Goal: Browse casually

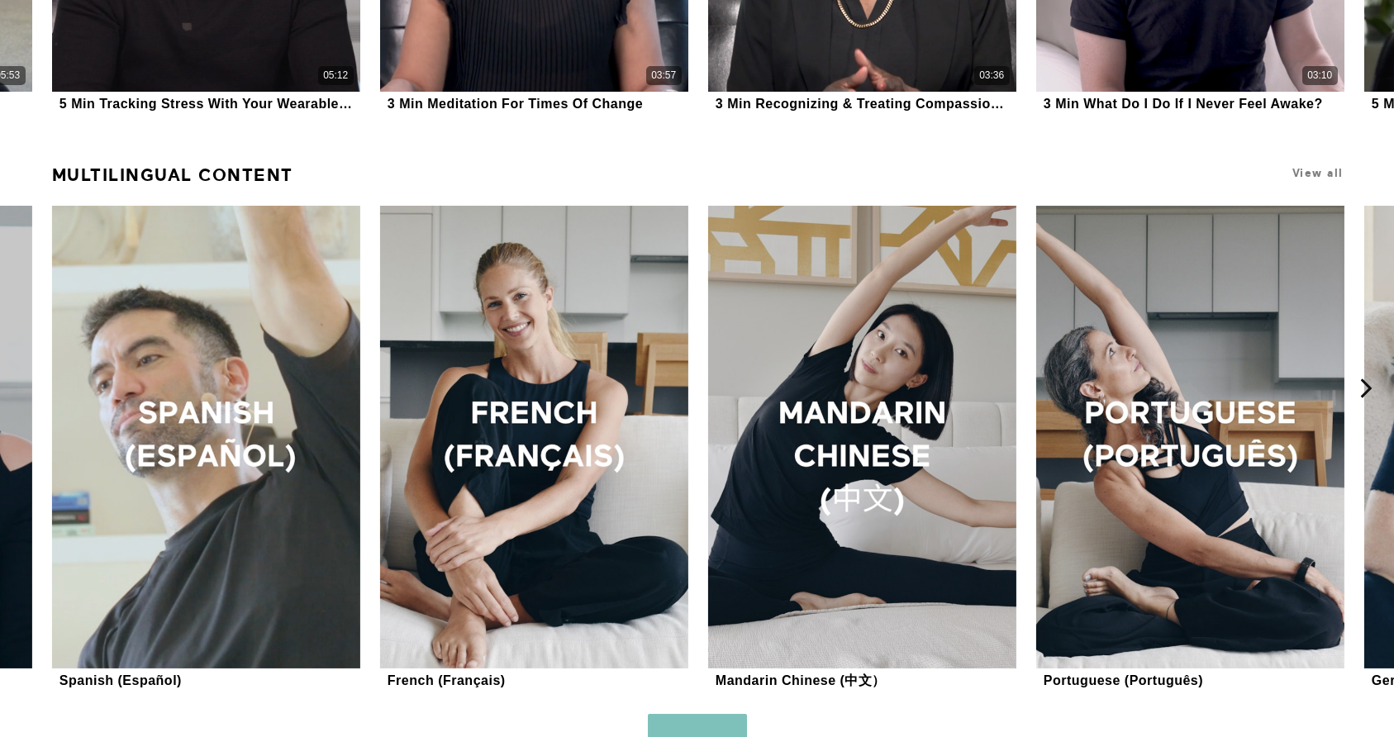
scroll to position [1524, 0]
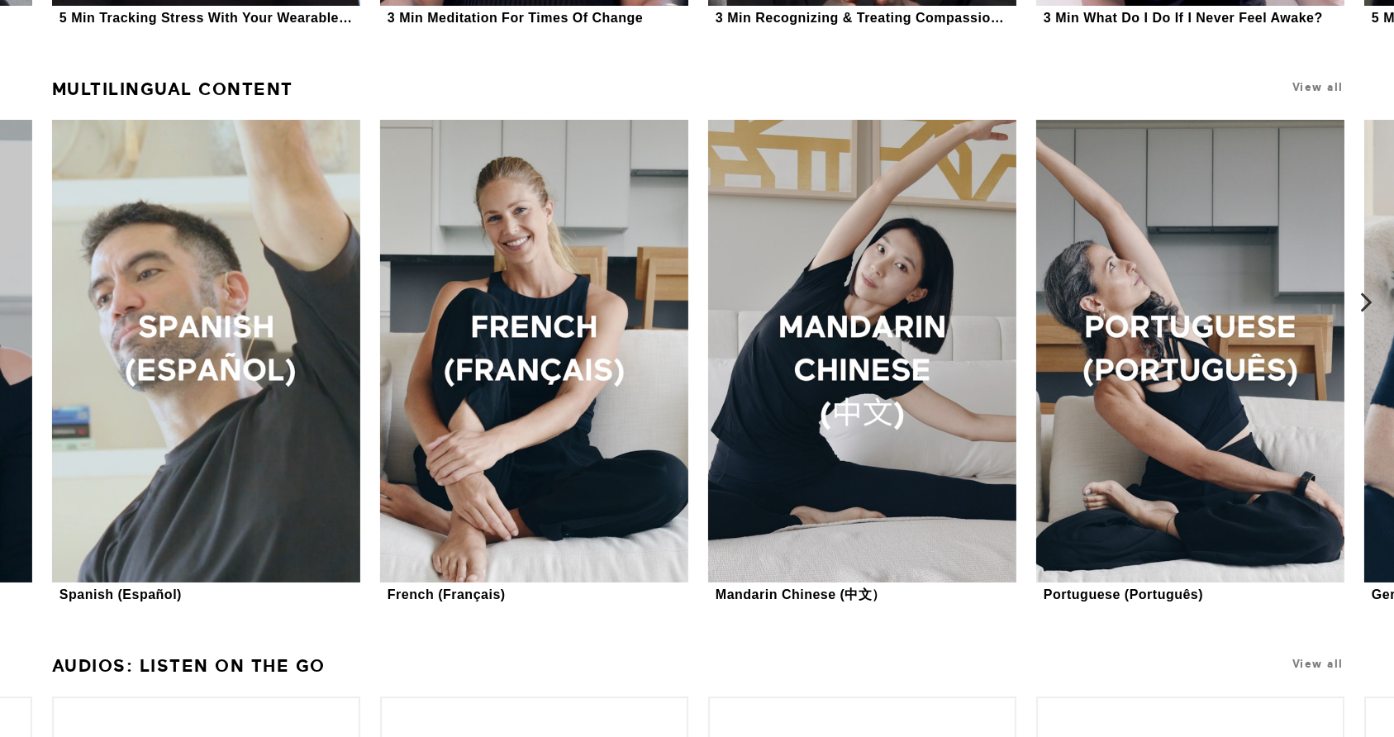
click at [1356, 301] on icon at bounding box center [1366, 303] width 21 height 21
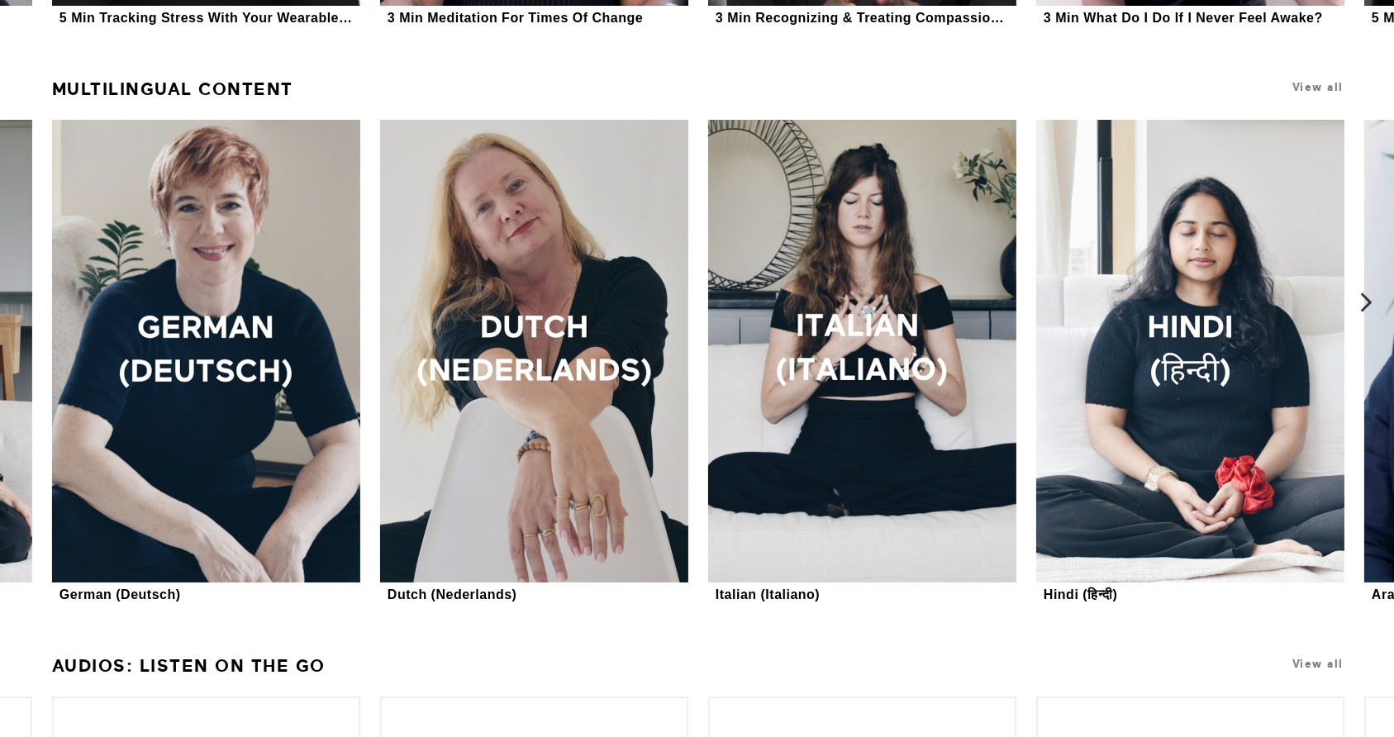
click at [1358, 303] on icon at bounding box center [1366, 303] width 21 height 21
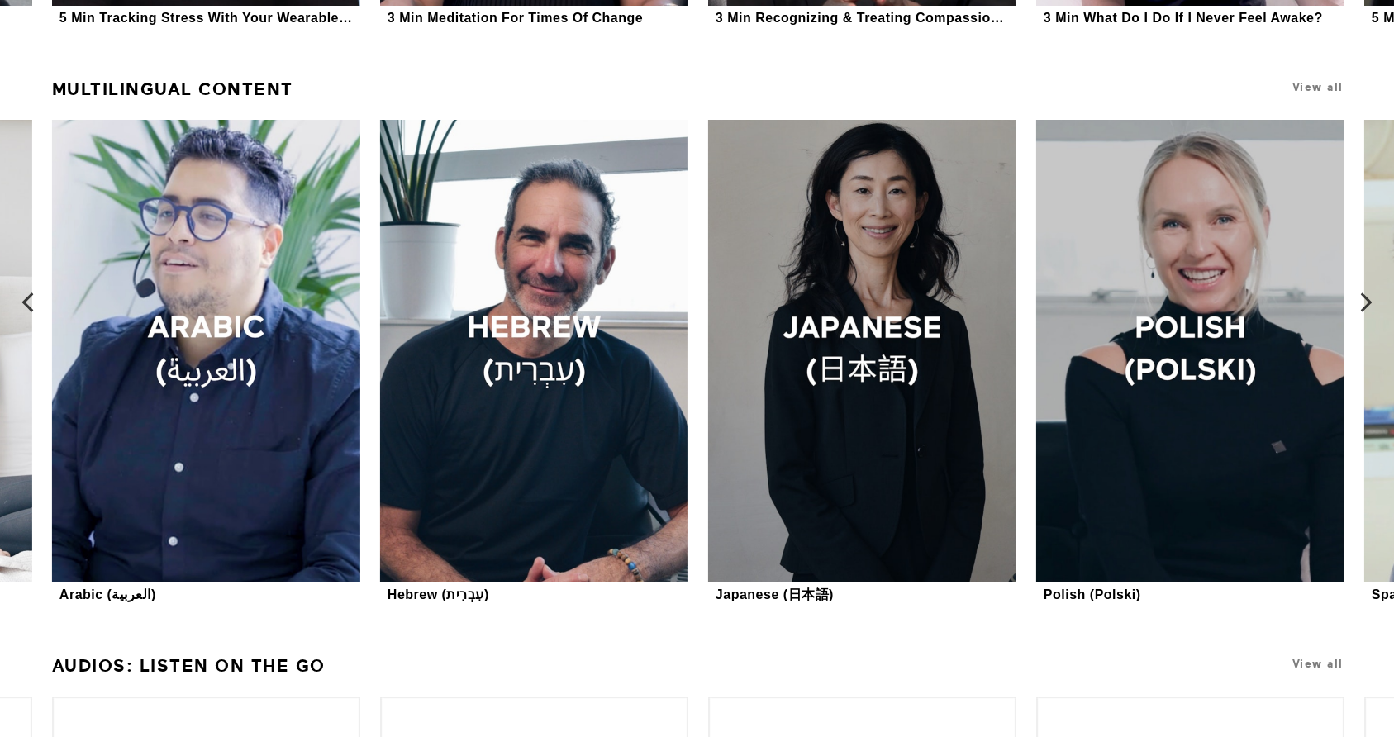
click at [18, 324] on button at bounding box center [18, 302] width 53 height 633
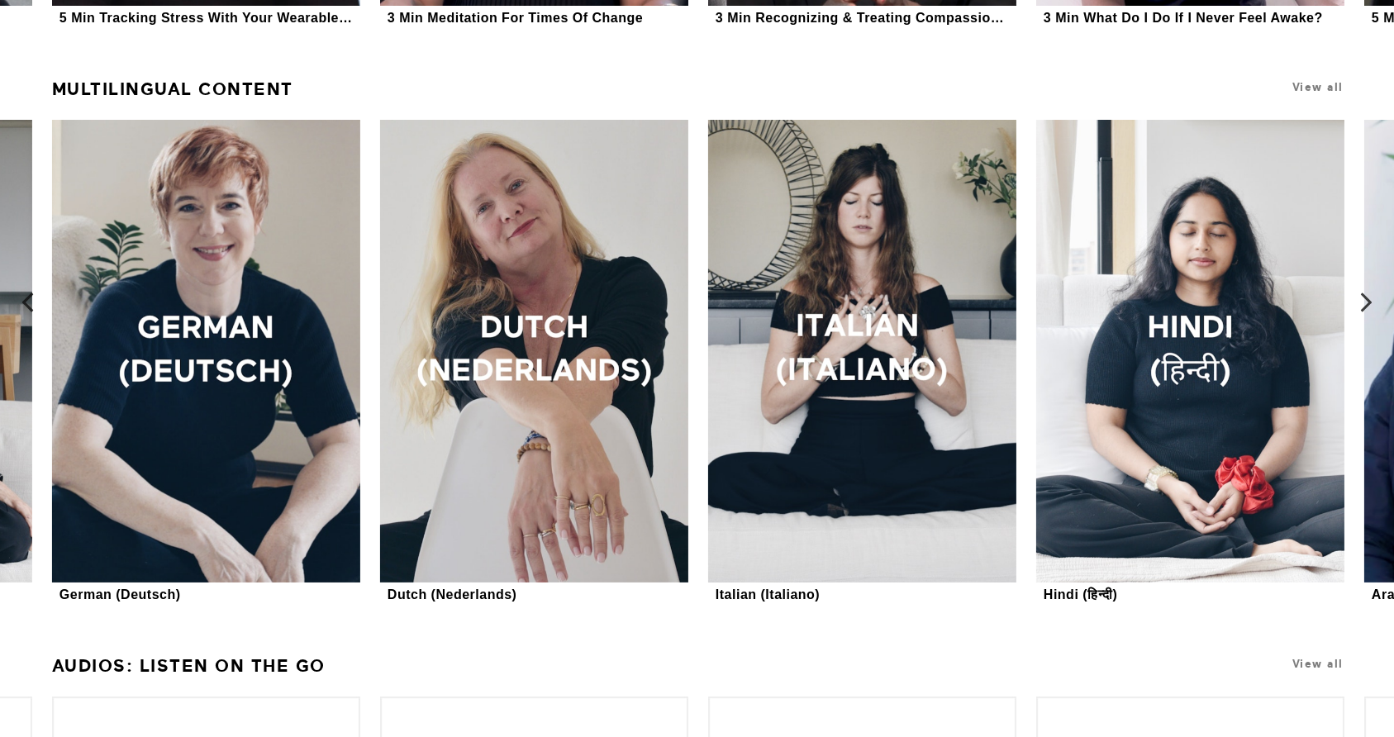
click at [18, 324] on button at bounding box center [18, 302] width 53 height 633
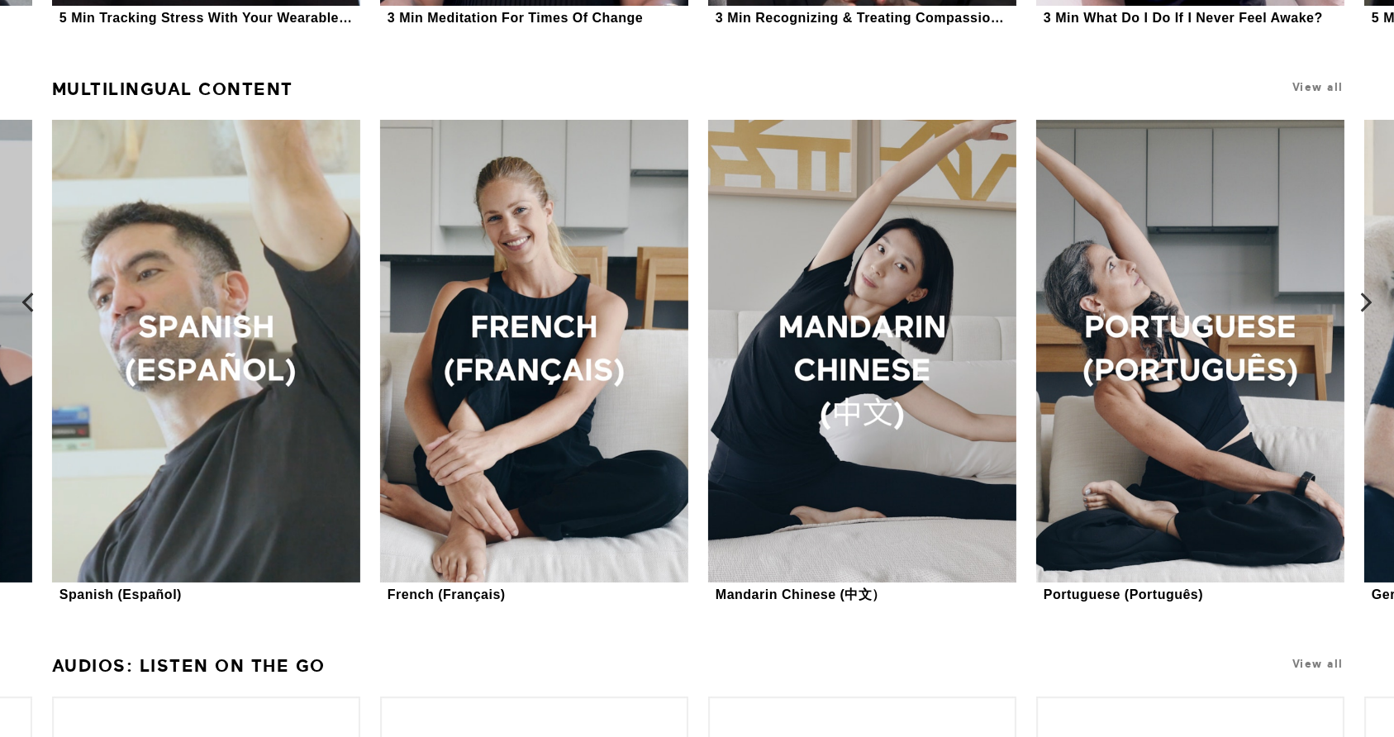
click at [19, 299] on icon at bounding box center [27, 303] width 21 height 21
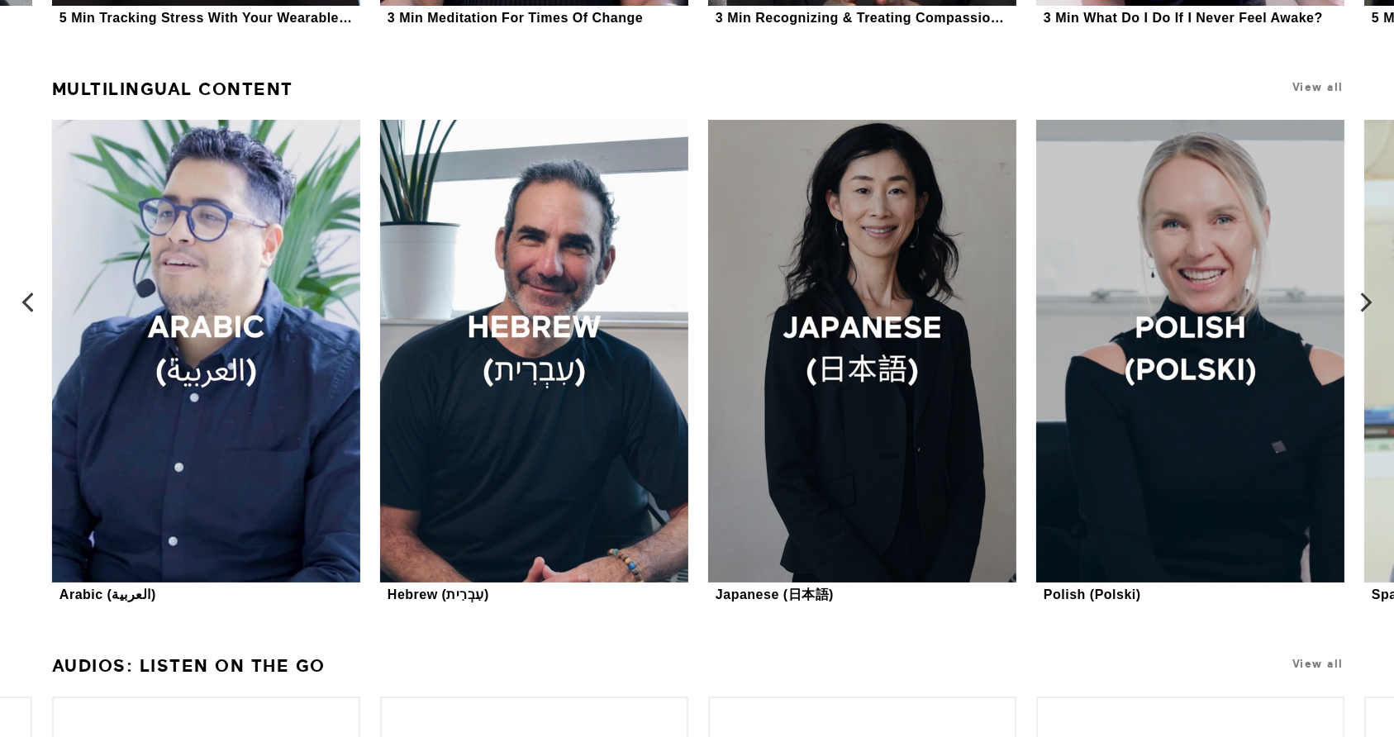
click at [22, 299] on icon at bounding box center [27, 303] width 21 height 21
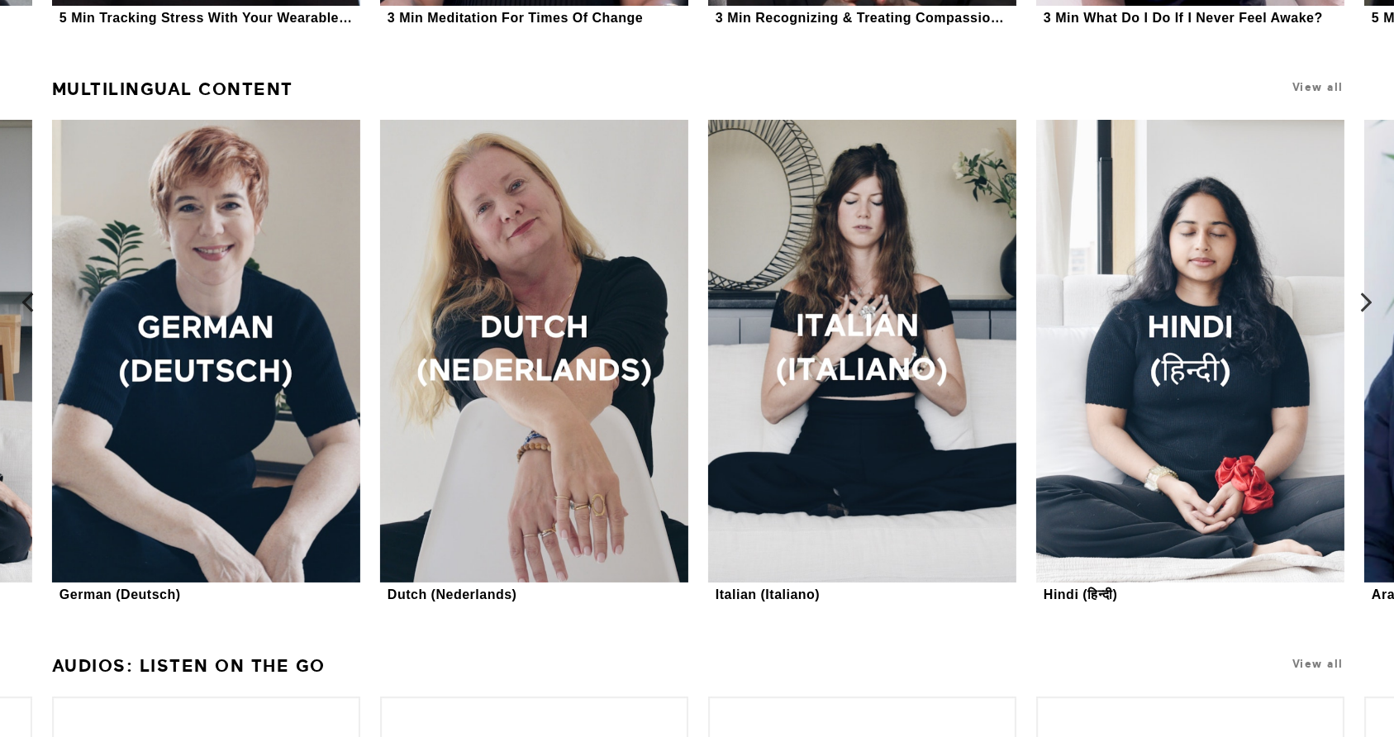
click at [22, 299] on icon at bounding box center [27, 303] width 21 height 21
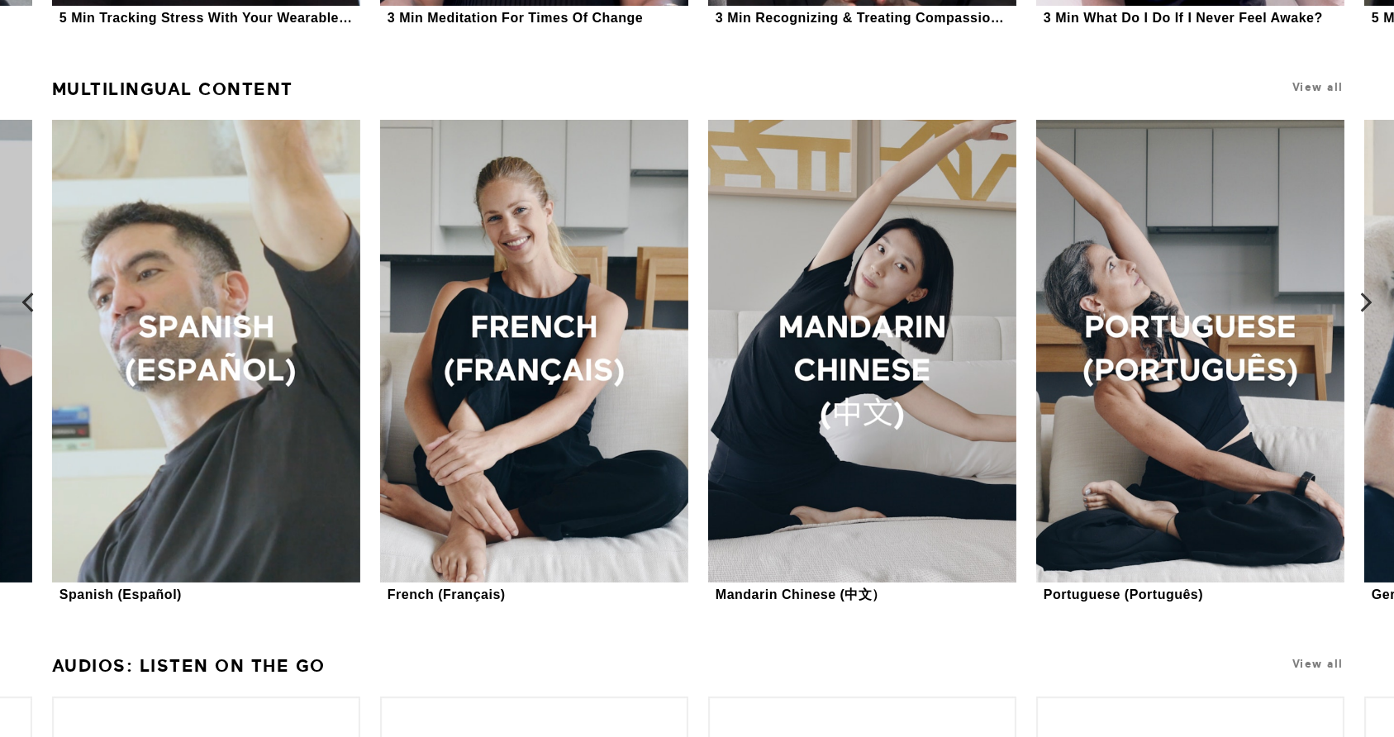
click at [22, 299] on icon at bounding box center [27, 303] width 21 height 21
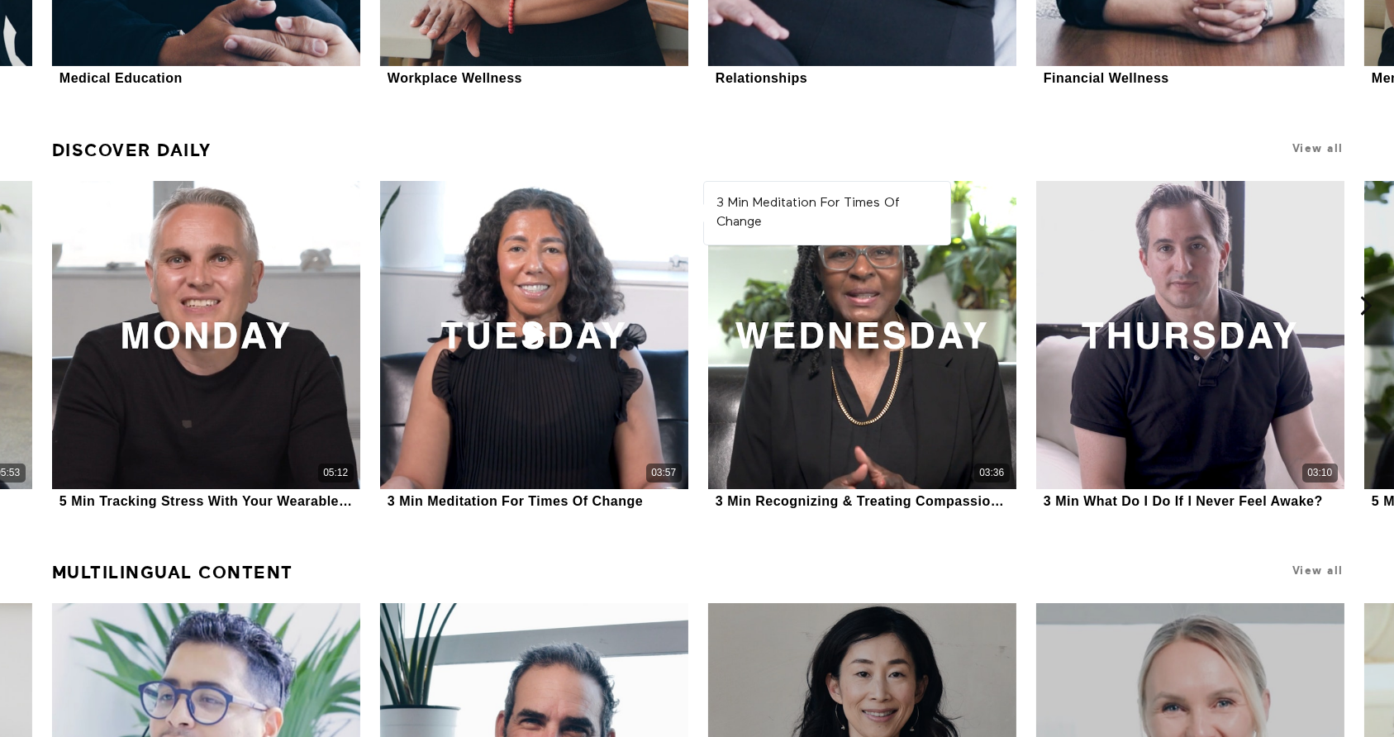
scroll to position [0, 0]
